Goal: Information Seeking & Learning: Learn about a topic

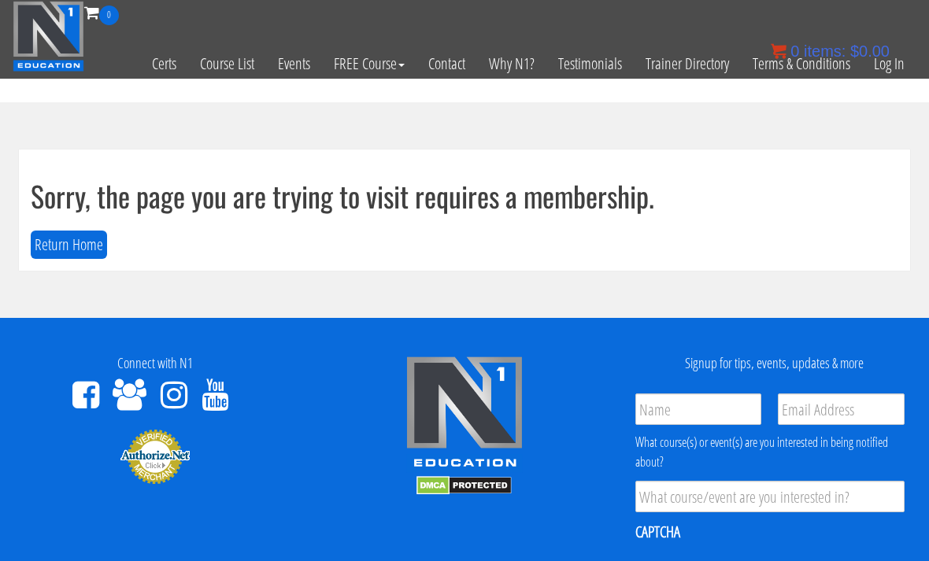
click at [889, 58] on bdi "$ 0.00" at bounding box center [869, 50] width 39 height 17
click at [899, 62] on link "Log In" at bounding box center [889, 63] width 54 height 77
click at [894, 64] on link "Log In" at bounding box center [889, 63] width 54 height 77
click at [896, 69] on link "Log In" at bounding box center [889, 63] width 54 height 77
click at [893, 55] on link "Log In" at bounding box center [889, 63] width 54 height 77
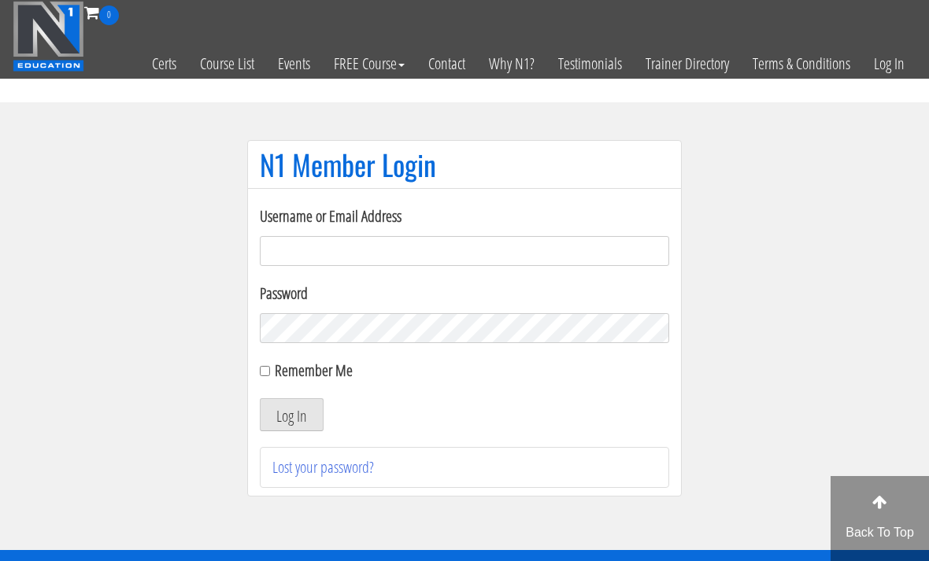
scroll to position [112, 0]
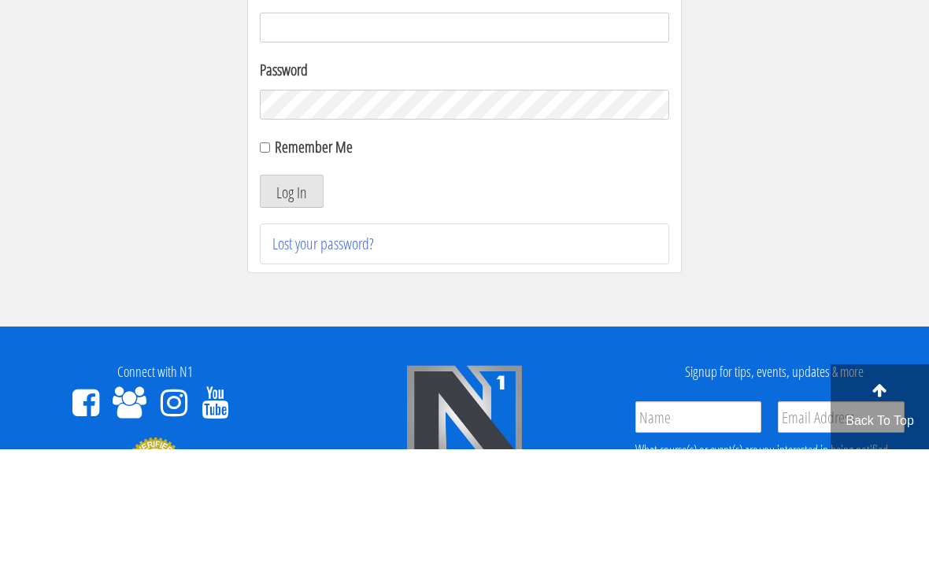
type input "[EMAIL_ADDRESS][DOMAIN_NAME]"
click at [291, 304] on button "Log In" at bounding box center [292, 302] width 64 height 33
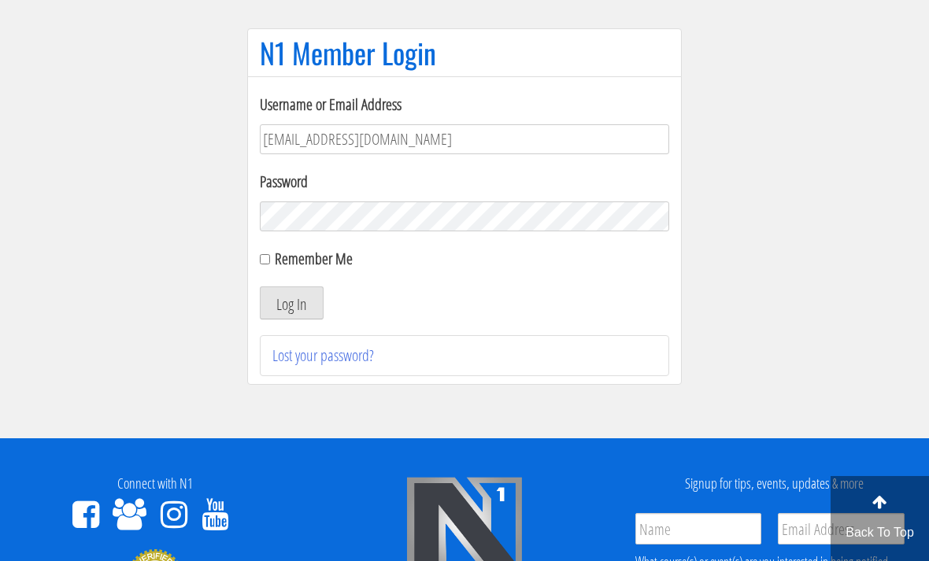
click at [314, 298] on button "Log In" at bounding box center [292, 302] width 64 height 33
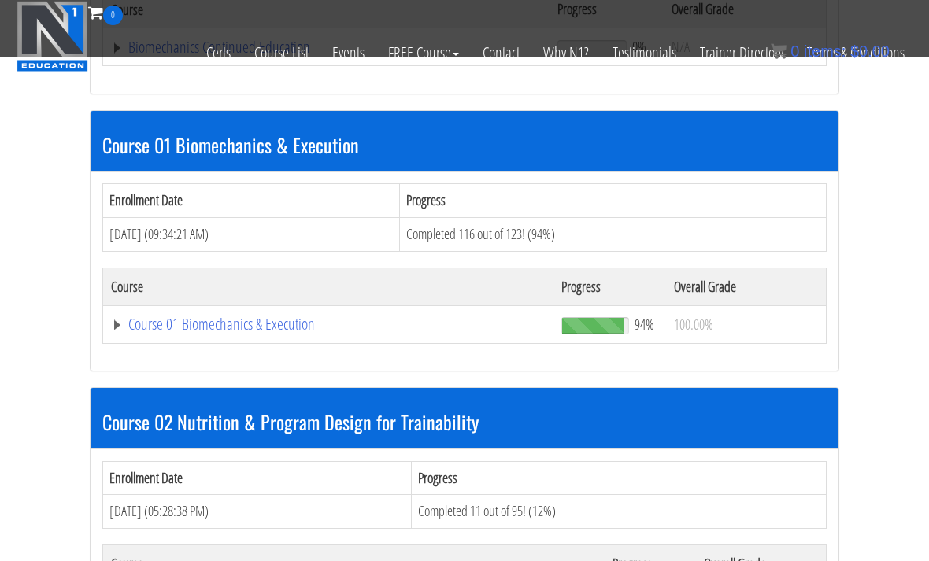
scroll to position [399, 0]
click at [281, 56] on link "Course 01 Biomechanics & Execution" at bounding box center [326, 48] width 431 height 16
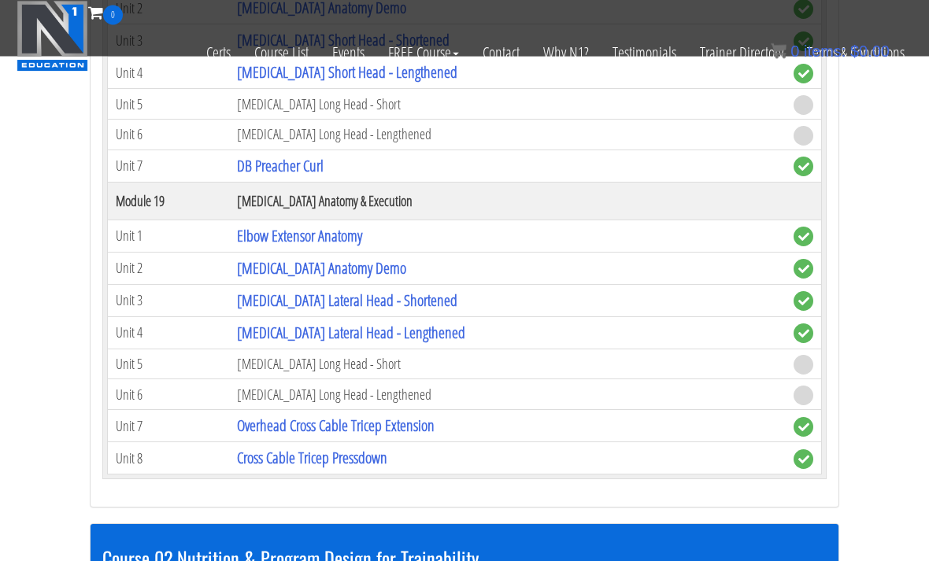
scroll to position [4950, 0]
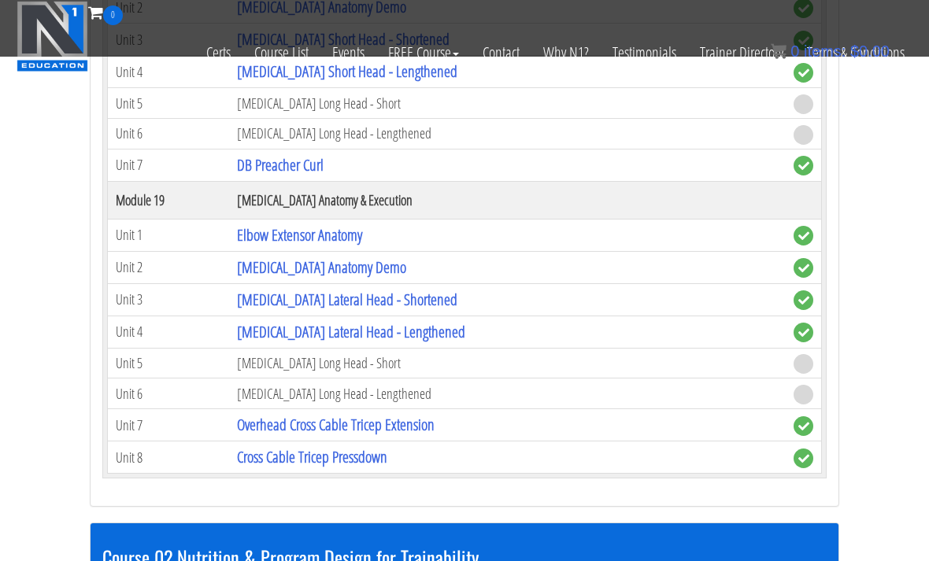
click at [344, 364] on td "[MEDICAL_DATA] Long Head - Short" at bounding box center [507, 363] width 556 height 31
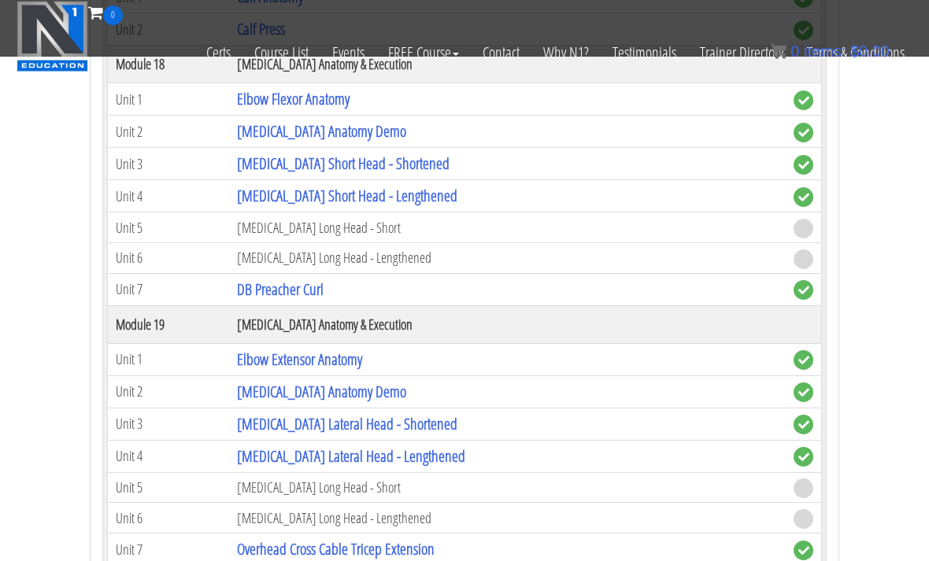
scroll to position [4807, 0]
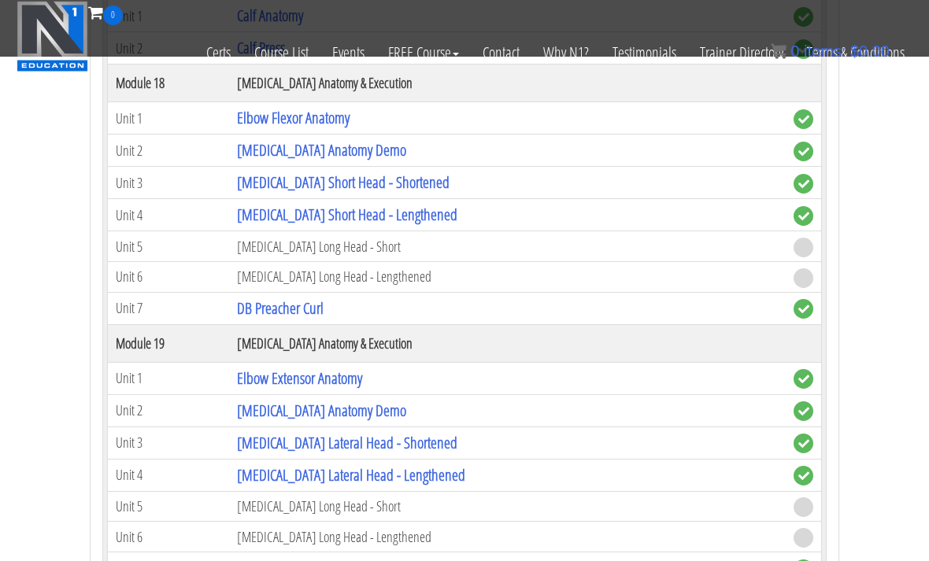
click at [316, 249] on td "[MEDICAL_DATA] Long Head - Short" at bounding box center [507, 246] width 556 height 31
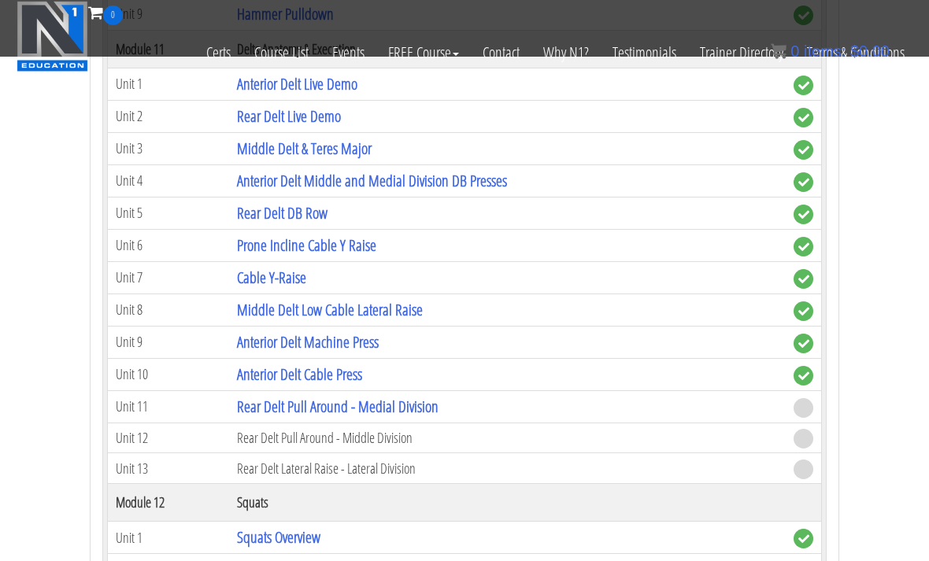
scroll to position [3421, 0]
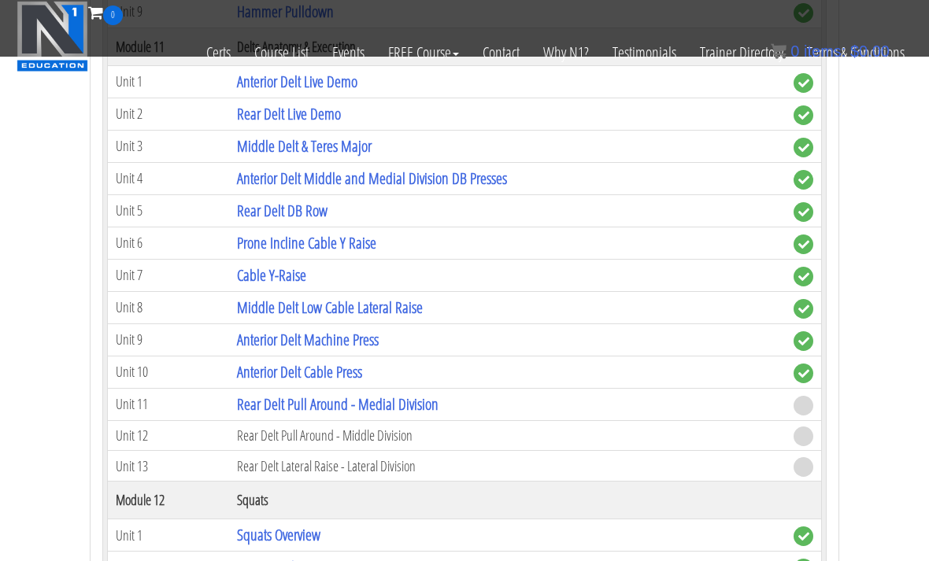
click at [417, 408] on link "Rear Delt Pull Around - Medial Division" at bounding box center [337, 404] width 201 height 21
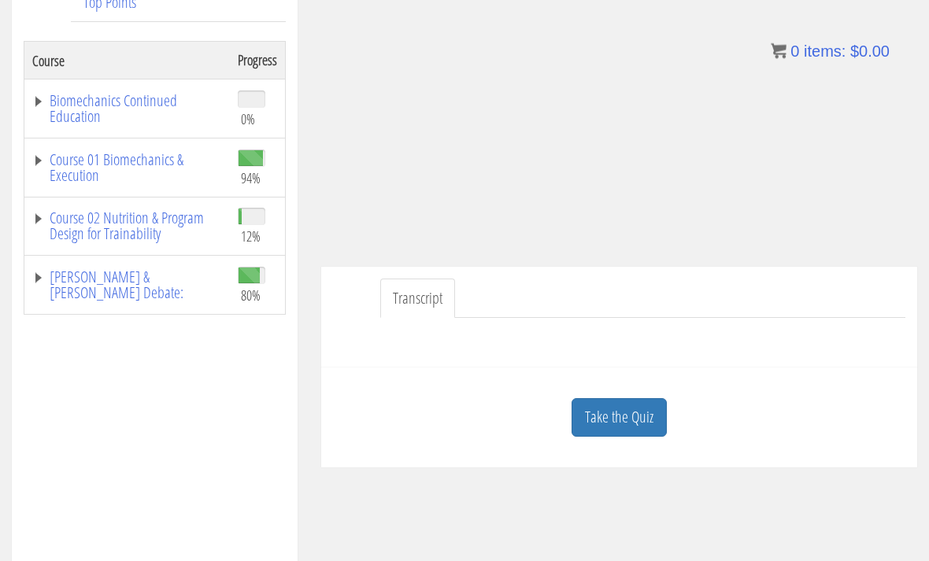
scroll to position [275, 0]
click at [663, 424] on link "Take the Quiz" at bounding box center [618, 417] width 95 height 39
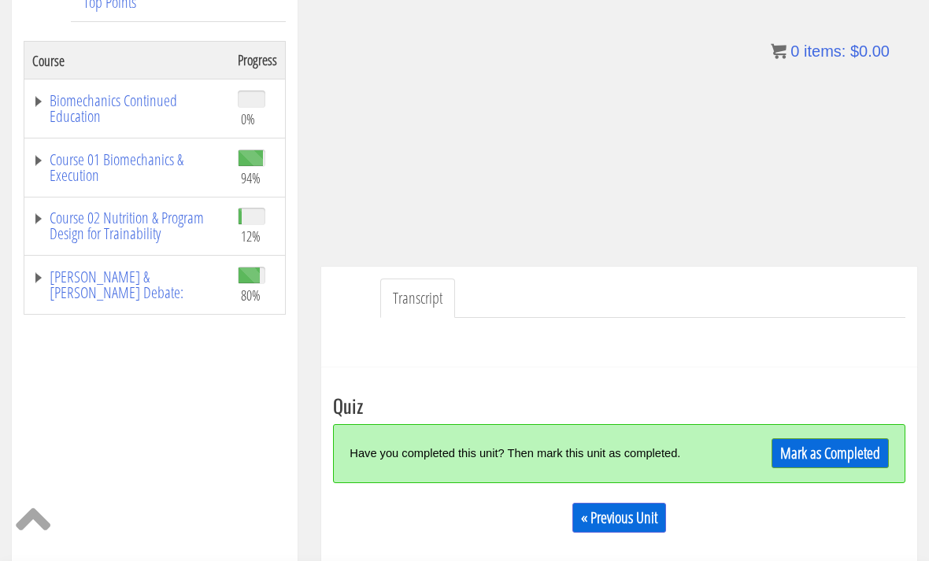
click at [855, 456] on link "Mark as Completed" at bounding box center [829, 453] width 117 height 30
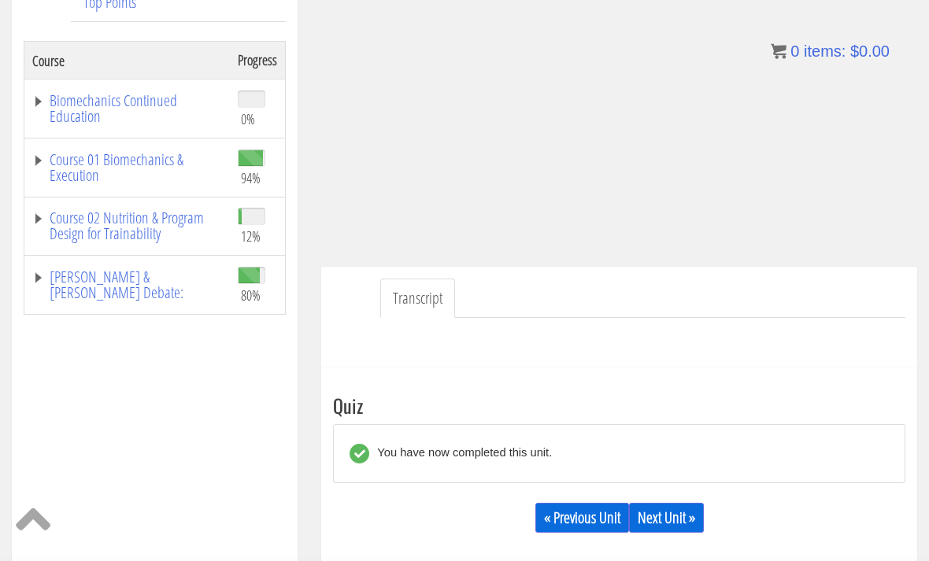
click at [699, 522] on link "Next Unit »" at bounding box center [666, 518] width 75 height 30
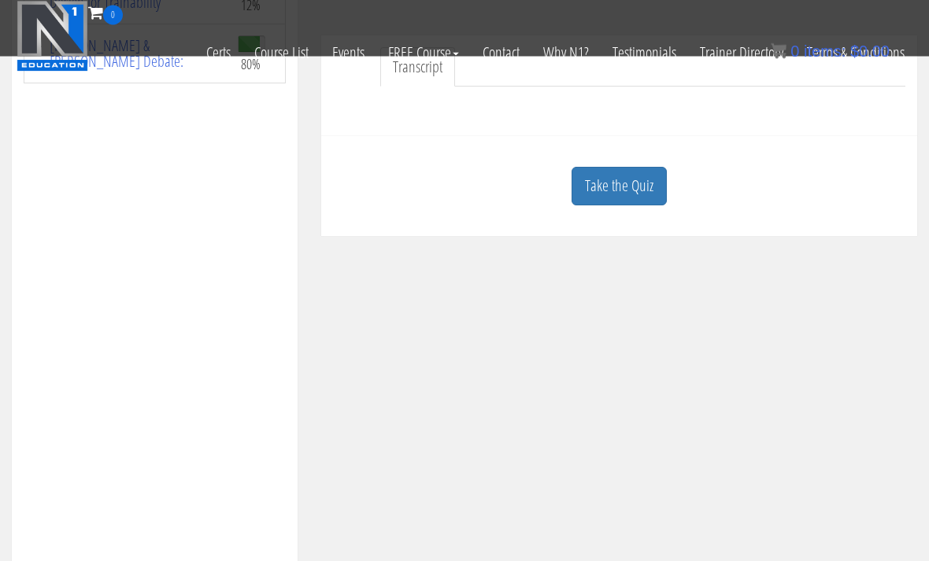
scroll to position [407, 0]
click at [632, 177] on link "Take the Quiz" at bounding box center [618, 186] width 95 height 39
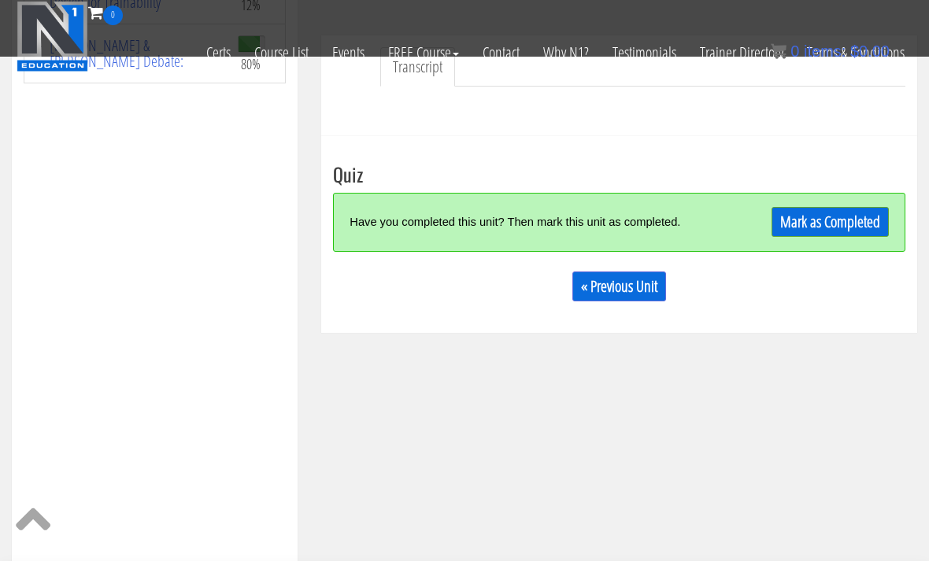
click at [870, 235] on link "Mark as Completed" at bounding box center [829, 222] width 117 height 30
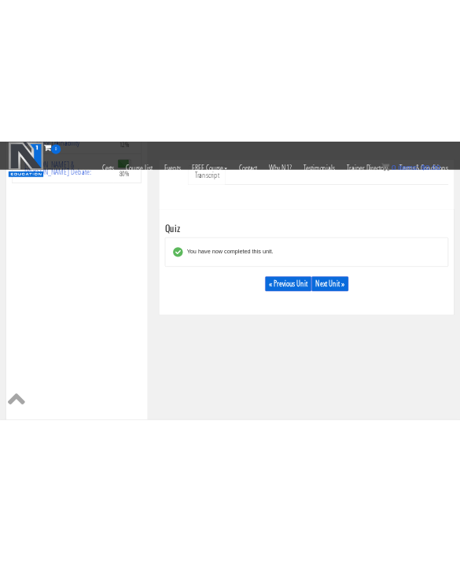
scroll to position [286, 0]
